Goal: Transaction & Acquisition: Purchase product/service

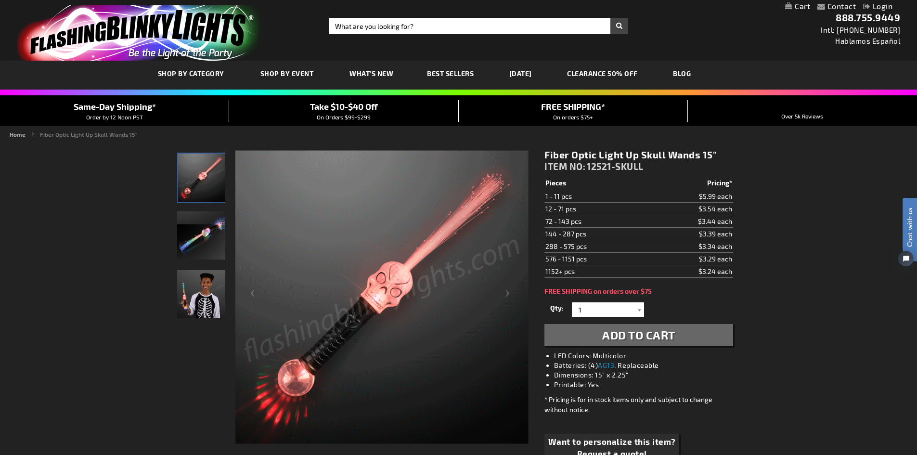
click at [396, 26] on input "Search" at bounding box center [478, 26] width 299 height 16
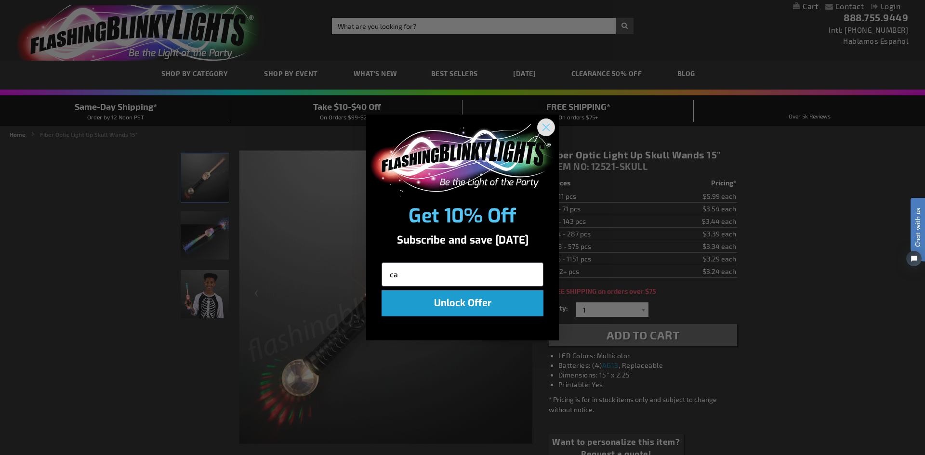
type input "ca"
click at [544, 124] on circle "Close dialog" at bounding box center [546, 127] width 16 height 16
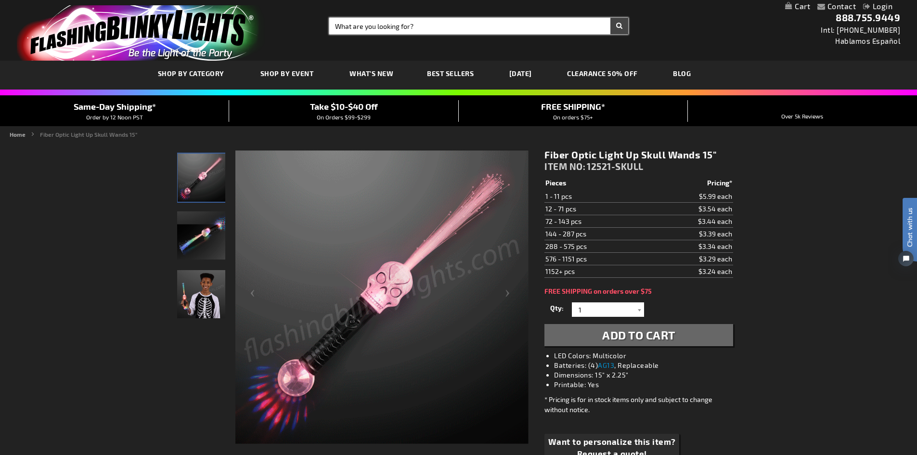
click at [404, 31] on input "Search" at bounding box center [478, 26] width 299 height 16
type input "cat wands"
click at [611, 18] on button "Search" at bounding box center [620, 26] width 18 height 16
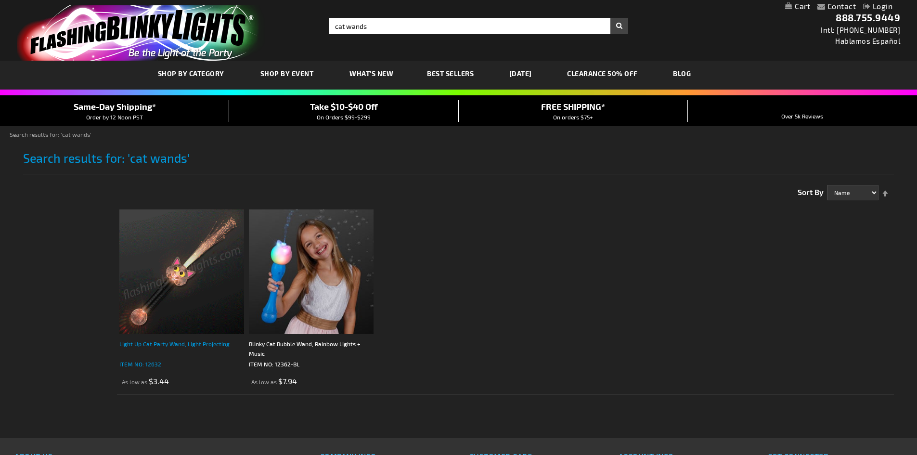
click at [165, 346] on div "Light Up Cat Party Wand, Light Projecting" at bounding box center [181, 348] width 125 height 19
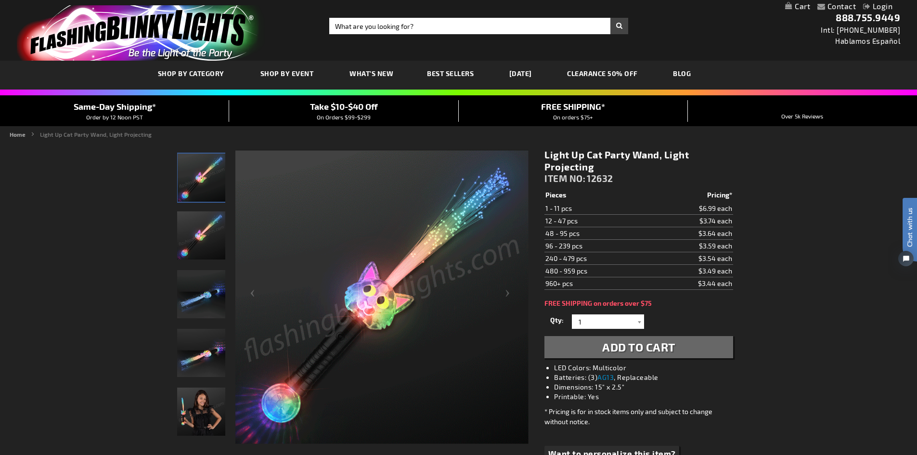
click at [189, 301] on img "Light Up Cat Party Wand" at bounding box center [201, 294] width 48 height 48
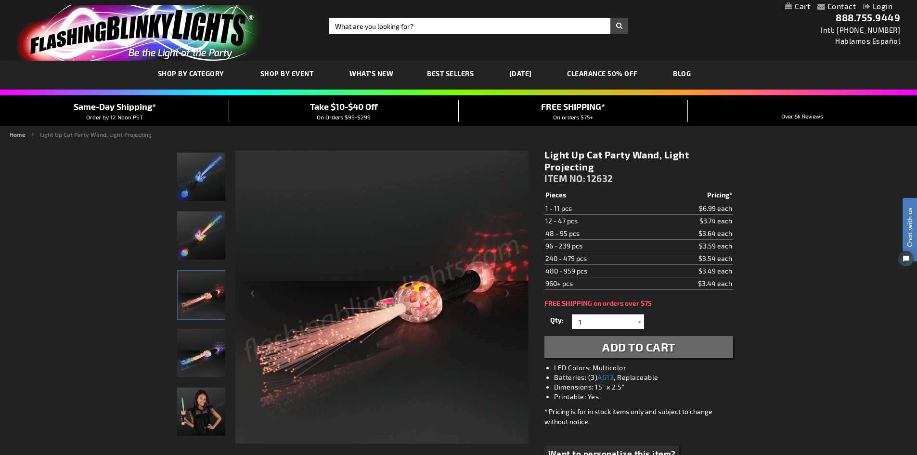
click at [196, 245] on img "Light Up Cat Party Wand" at bounding box center [201, 235] width 48 height 48
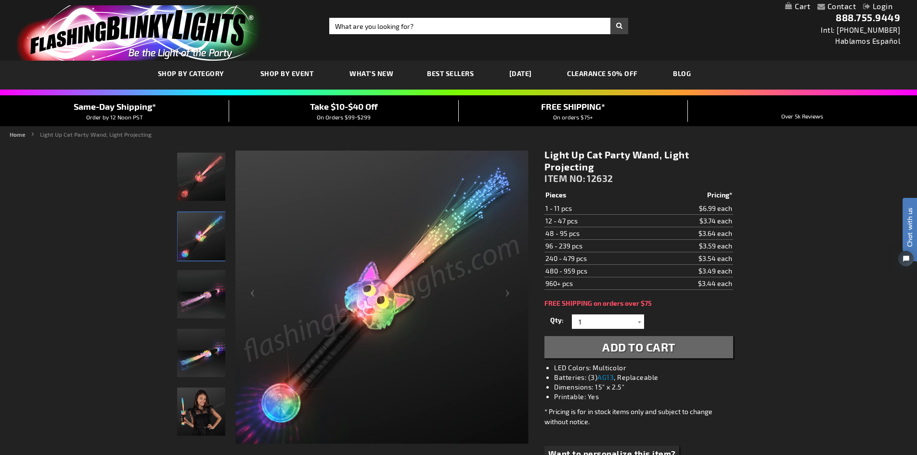
click at [207, 185] on img "Light Up Cat Party Wand" at bounding box center [201, 177] width 48 height 48
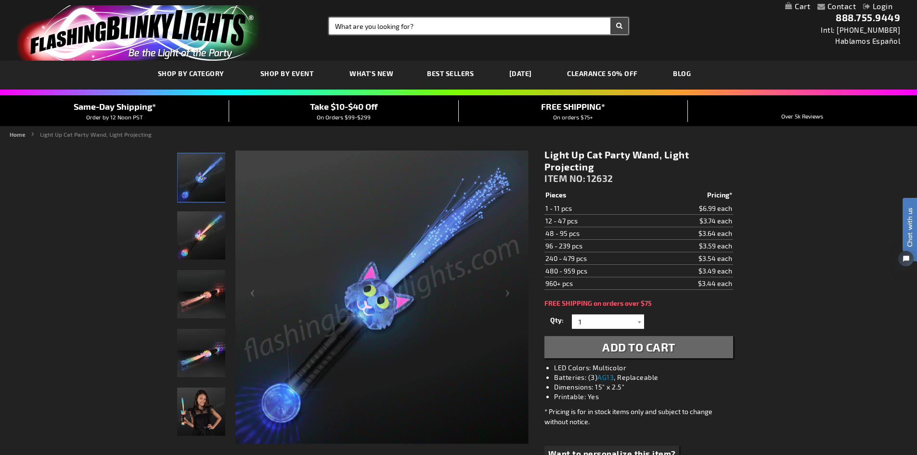
click at [406, 24] on input "Search" at bounding box center [478, 26] width 299 height 16
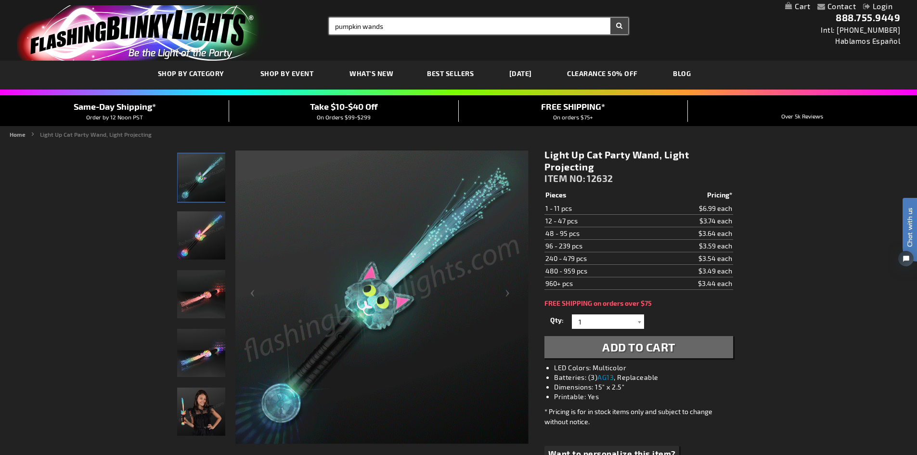
type input "pumpkin wands"
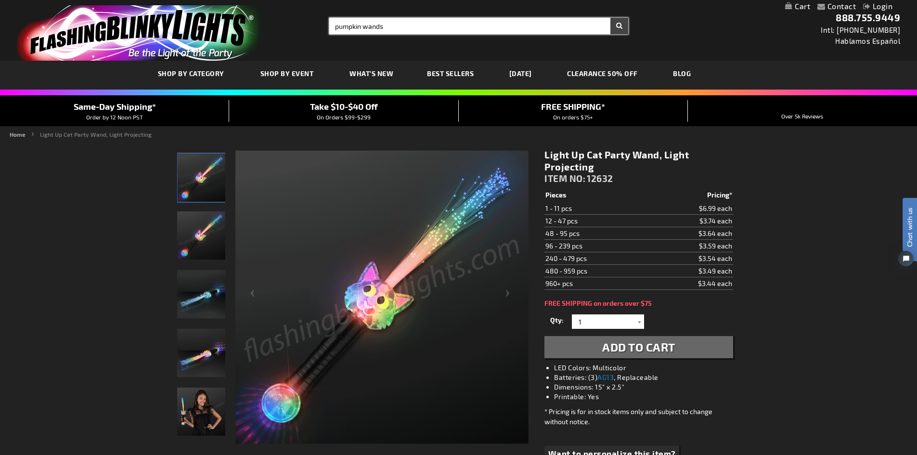
click at [611, 18] on button "Search" at bounding box center [620, 26] width 18 height 16
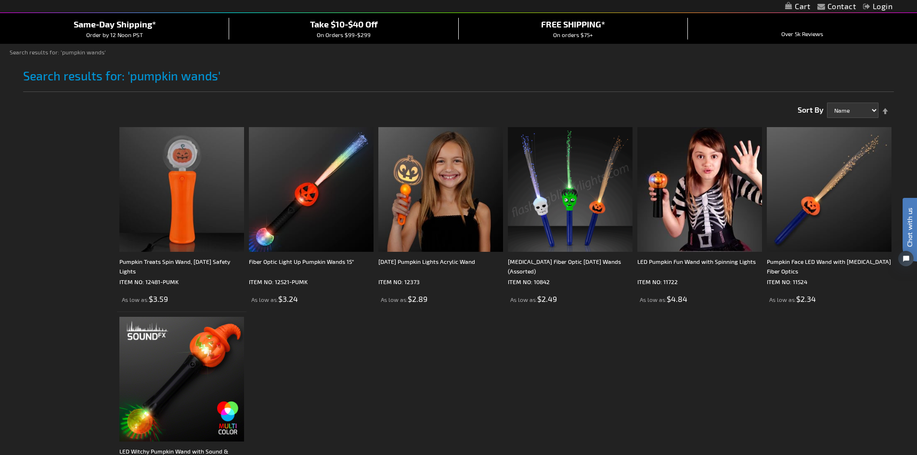
scroll to position [73, 0]
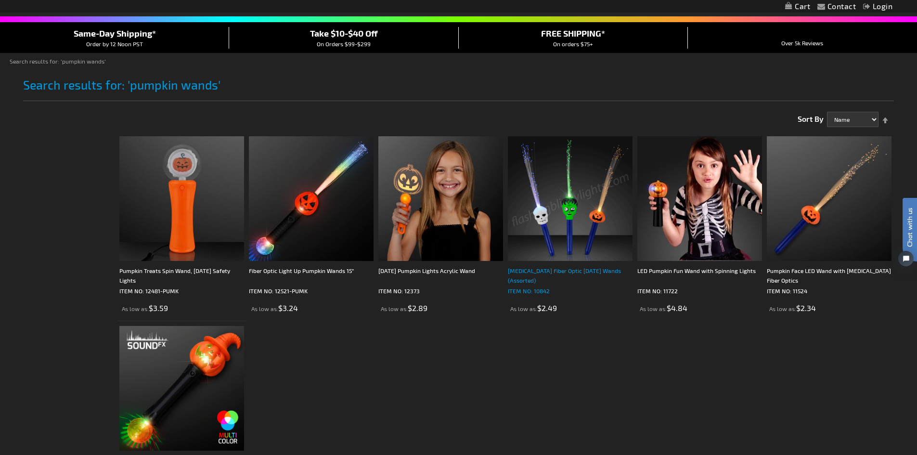
click at [568, 276] on div "Flashing Fiber Optic Halloween Wands (Assorted)" at bounding box center [570, 275] width 125 height 19
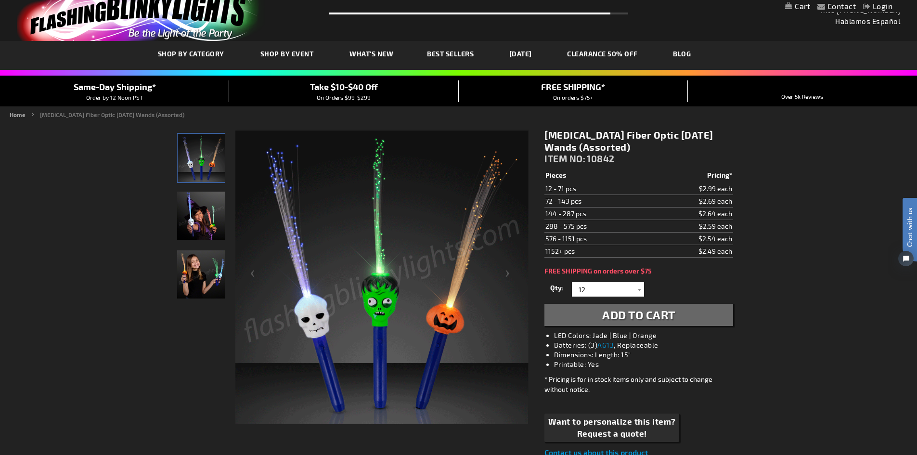
scroll to position [21, 0]
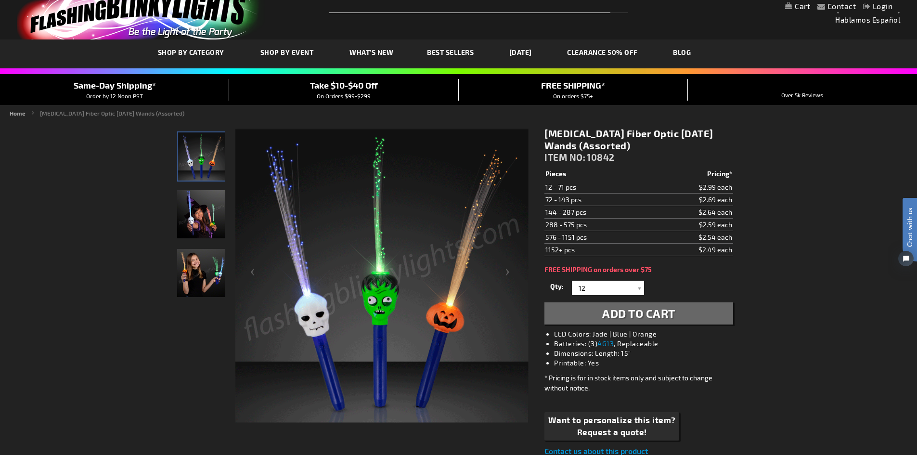
click at [197, 212] on img "Girl displaying Assorted Light Up Fiber Optic Halloween Wands" at bounding box center [201, 214] width 48 height 48
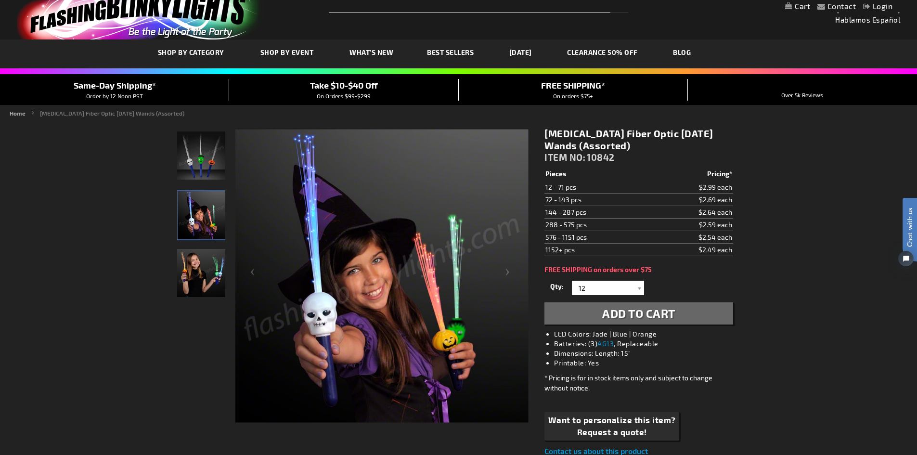
click at [202, 291] on img "Girl displaying Assorted Light Up Fiber Optic Halloween Wands" at bounding box center [201, 273] width 48 height 48
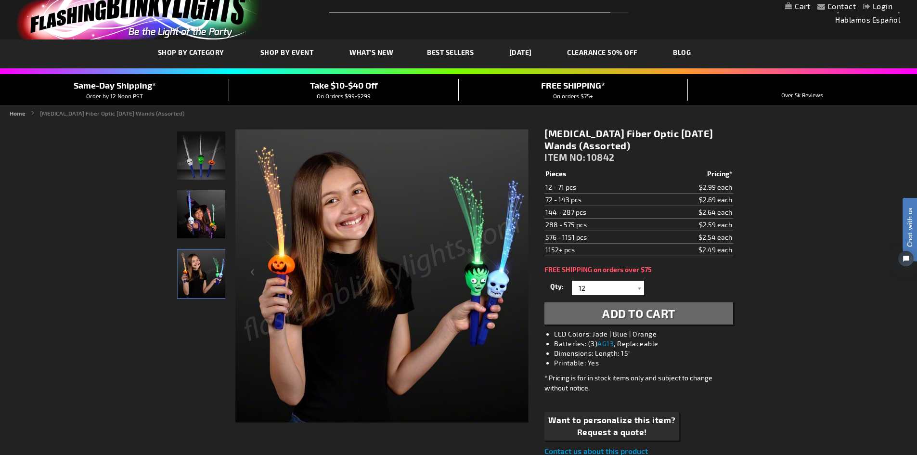
click at [190, 143] on img "Assorted Light Up Fiber Optic Halloween Wands" at bounding box center [201, 155] width 48 height 48
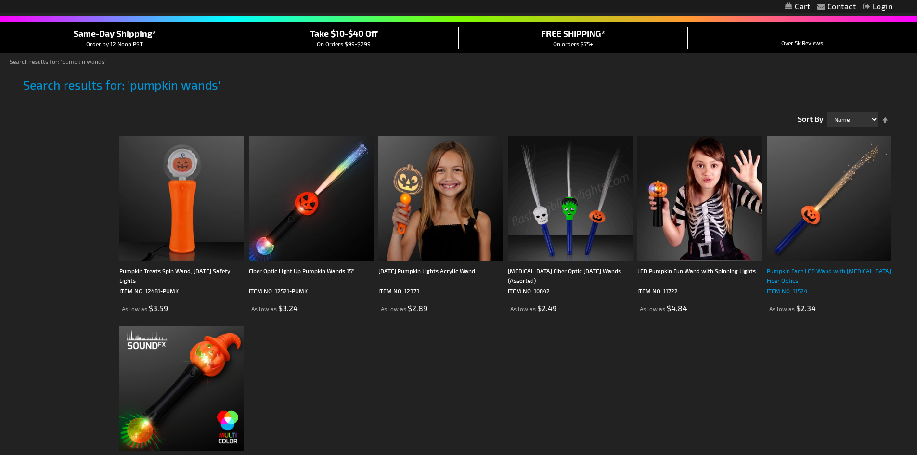
click at [800, 271] on div "Pumpkin Face LED Wand with [MEDICAL_DATA] Fiber Optics" at bounding box center [829, 275] width 125 height 19
